Goal: Information Seeking & Learning: Check status

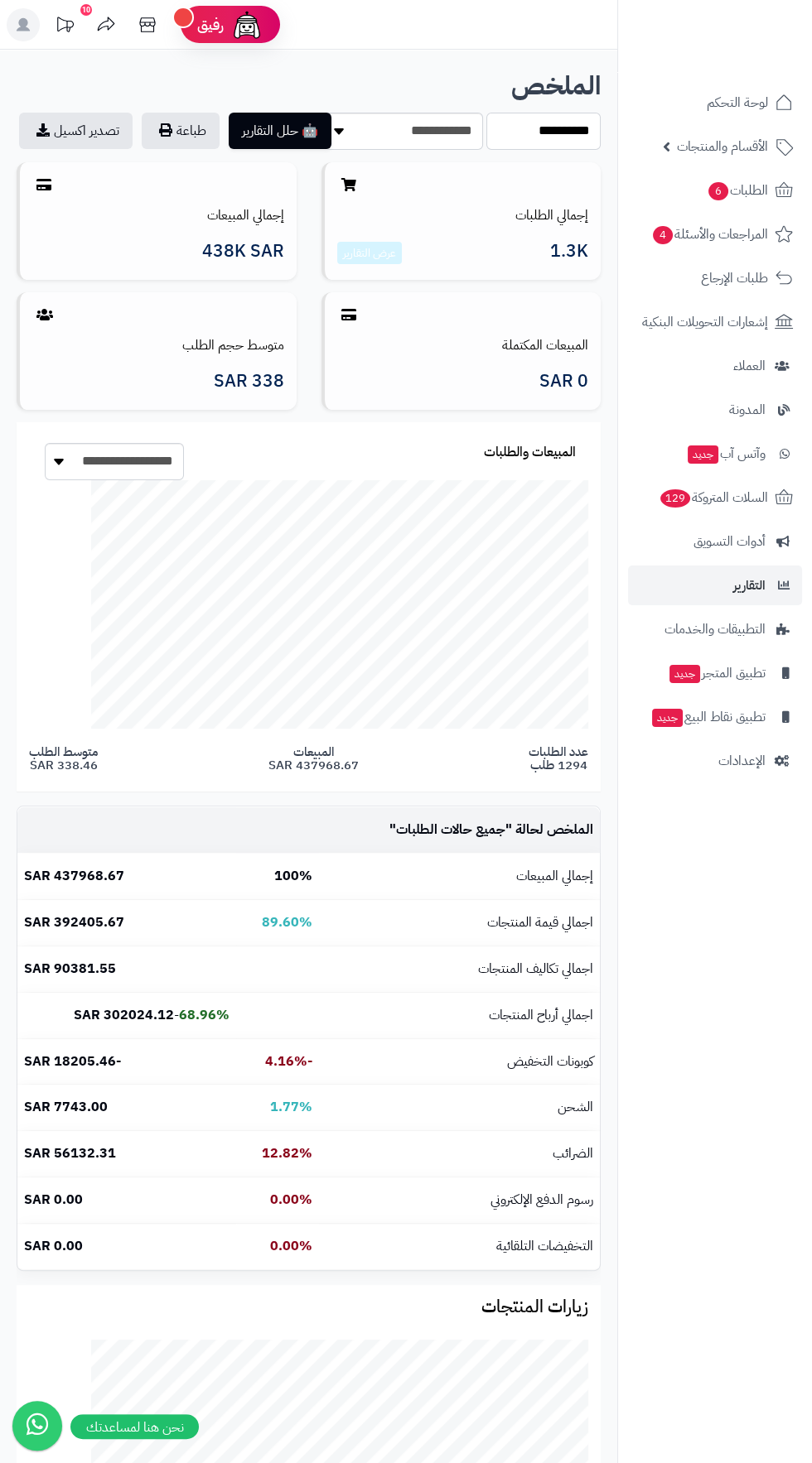
click at [577, 129] on select "**********" at bounding box center [543, 131] width 114 height 37
select select "***"
click at [487, 112] on select "**********" at bounding box center [543, 131] width 114 height 37
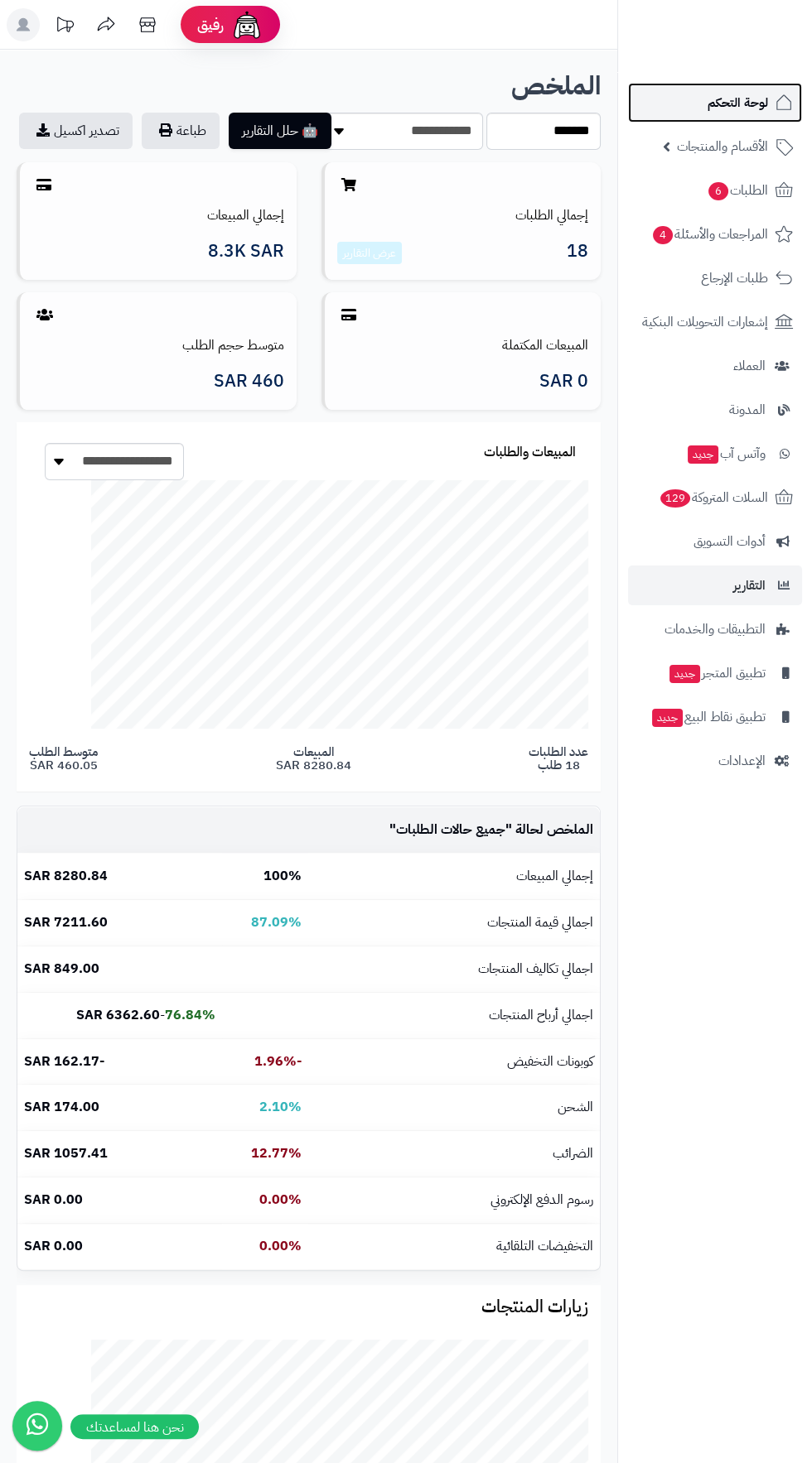
click at [743, 104] on span "لوحة التحكم" at bounding box center [737, 103] width 60 height 23
